Goal: Task Accomplishment & Management: Use online tool/utility

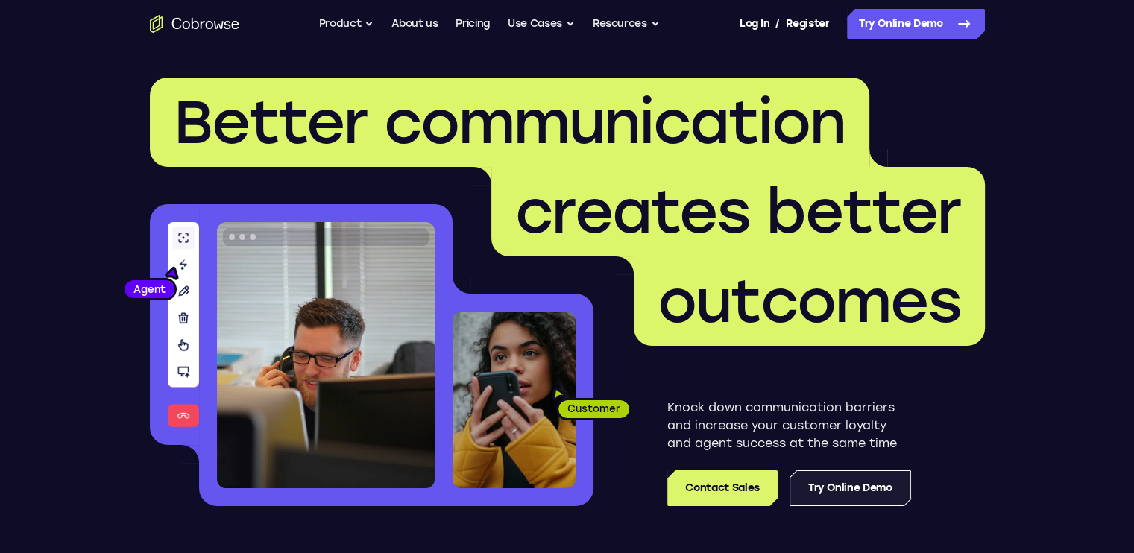
click at [840, 479] on link "Try Online Demo" at bounding box center [851, 488] width 122 height 36
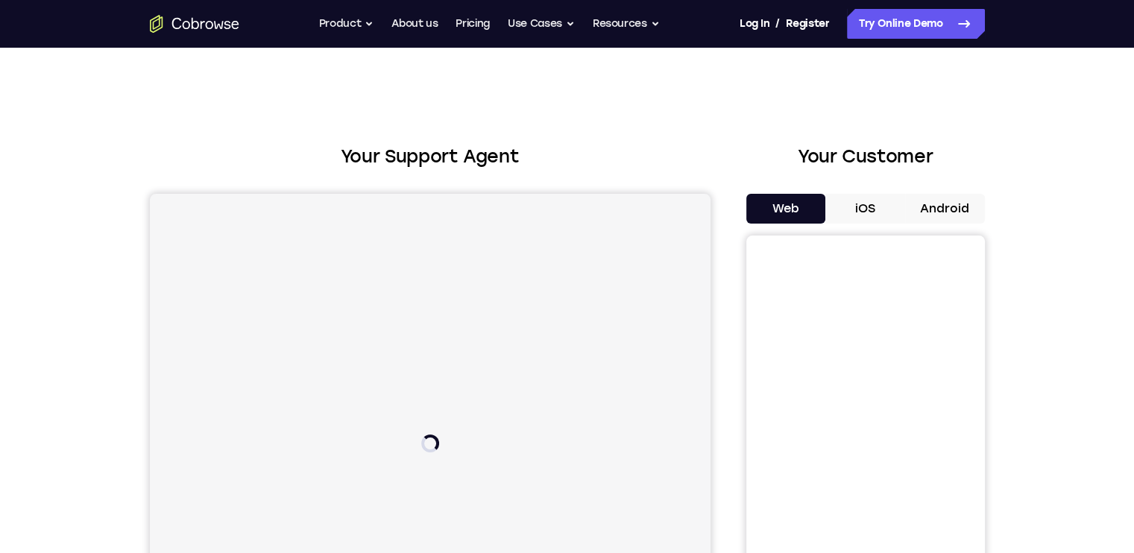
click at [872, 200] on button "iOS" at bounding box center [865, 209] width 80 height 30
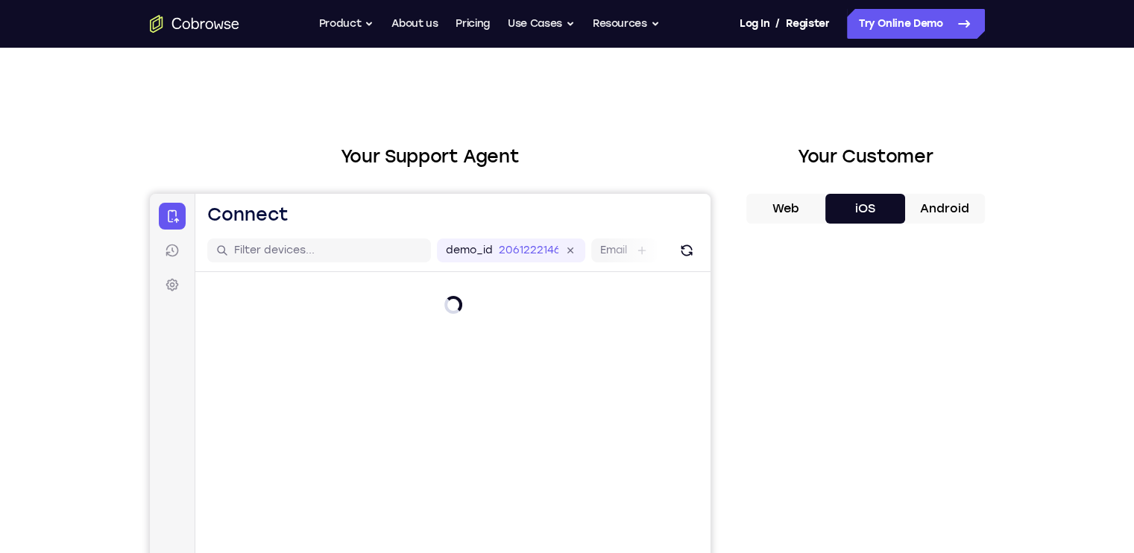
click at [930, 202] on button "Android" at bounding box center [945, 209] width 80 height 30
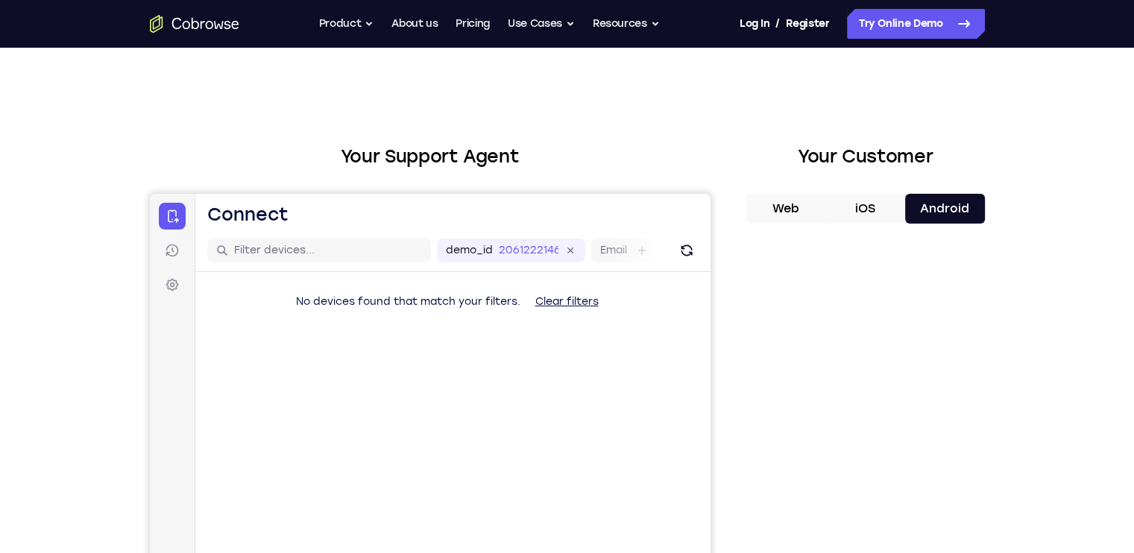
click at [801, 212] on button "Web" at bounding box center [786, 209] width 80 height 30
click at [951, 201] on button "Android" at bounding box center [945, 209] width 80 height 30
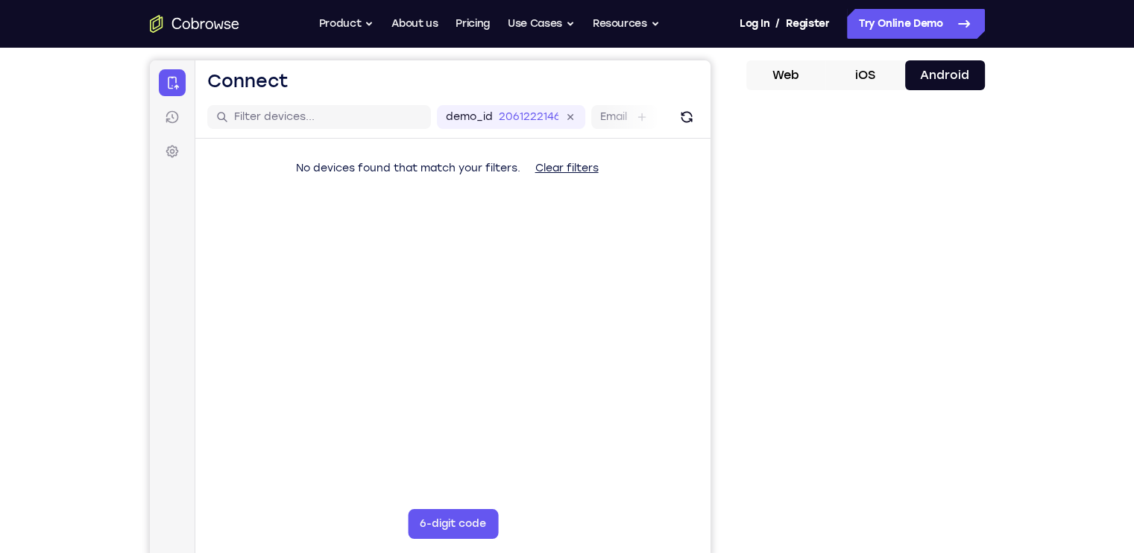
scroll to position [182, 0]
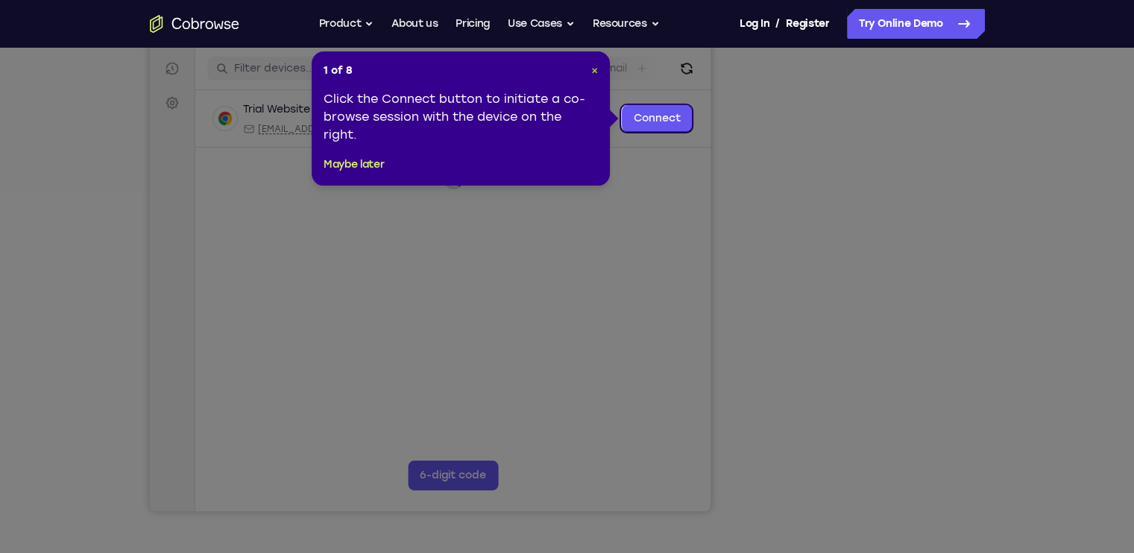
click at [596, 68] on span "×" at bounding box center [594, 70] width 7 height 13
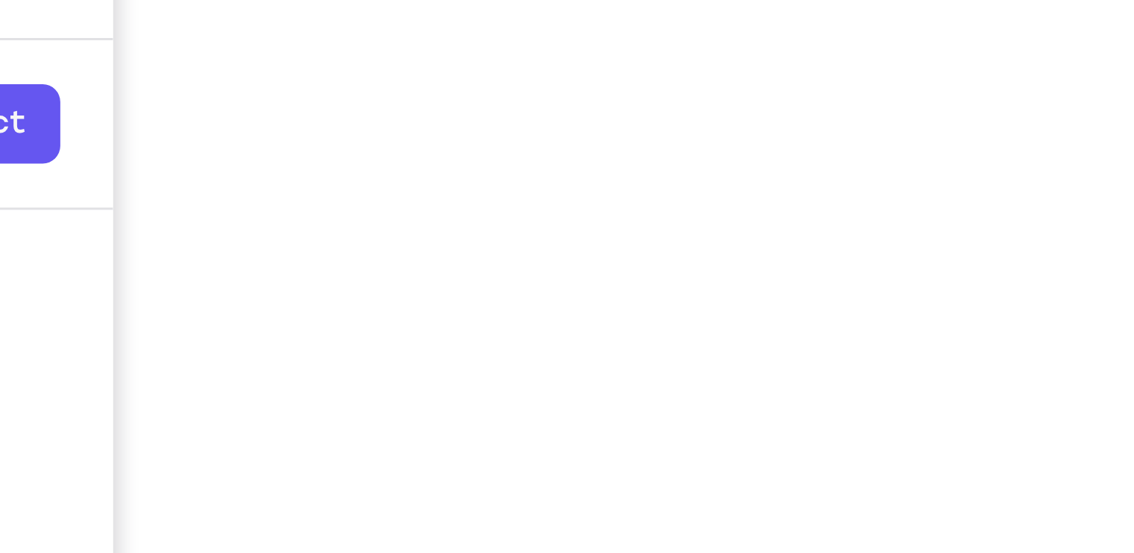
scroll to position [170, 0]
